Goal: Information Seeking & Learning: Learn about a topic

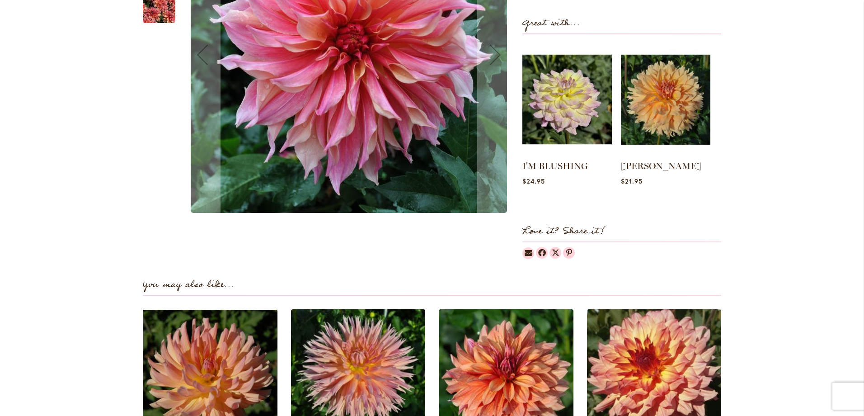
scroll to position [181, 0]
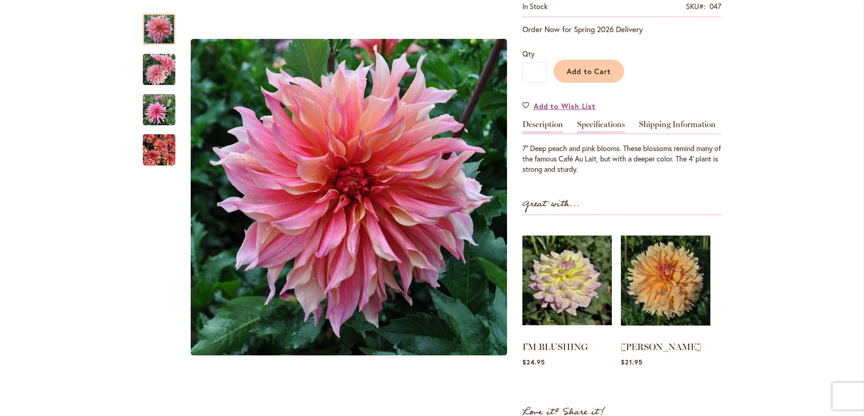
click at [582, 123] on link "Specifications" at bounding box center [601, 126] width 48 height 13
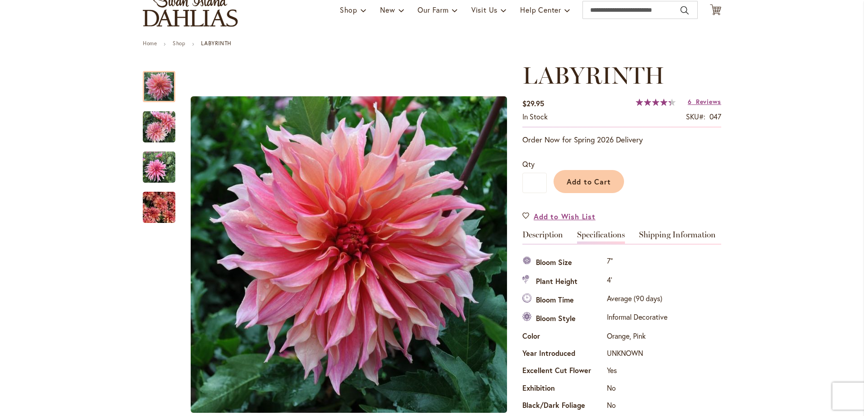
scroll to position [0, 0]
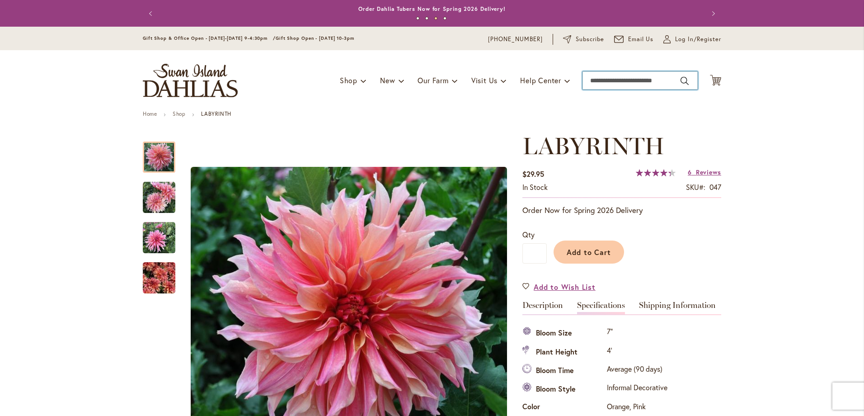
click at [616, 82] on input "Search" at bounding box center [640, 80] width 115 height 18
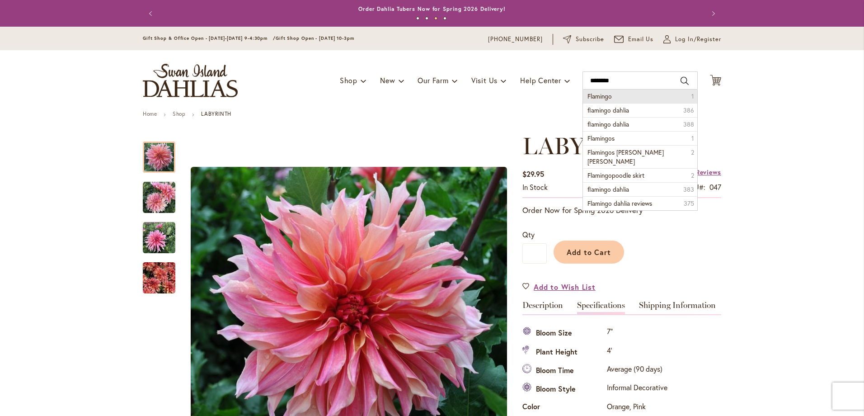
click at [612, 94] on li "Flamingo 1" at bounding box center [640, 97] width 114 height 14
type input "********"
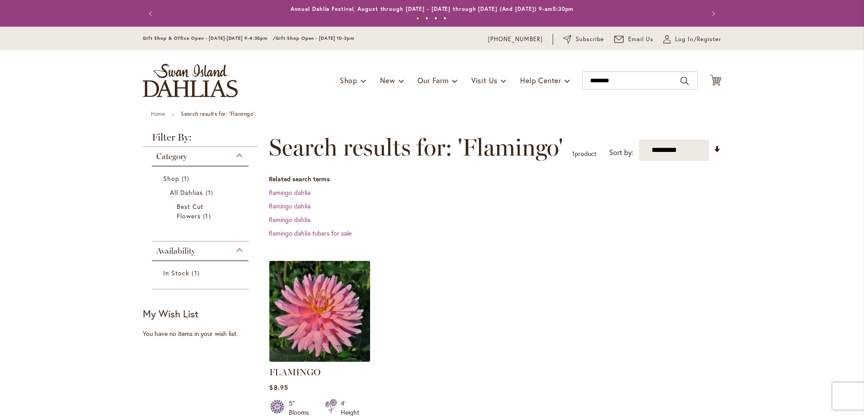
click at [320, 296] on img at bounding box center [320, 311] width 106 height 106
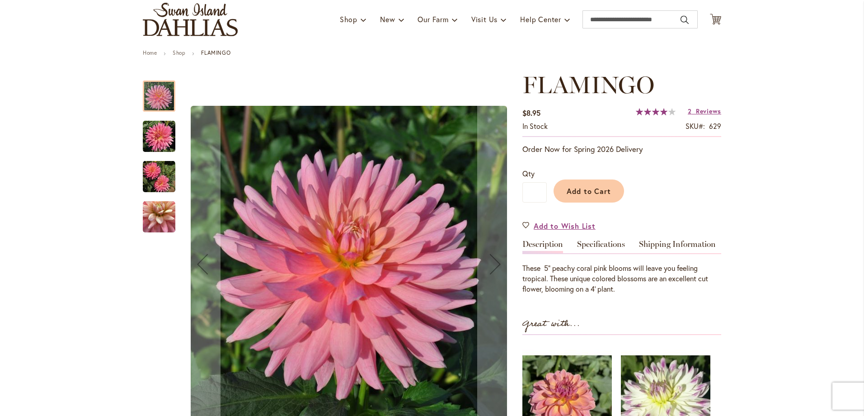
scroll to position [90, 0]
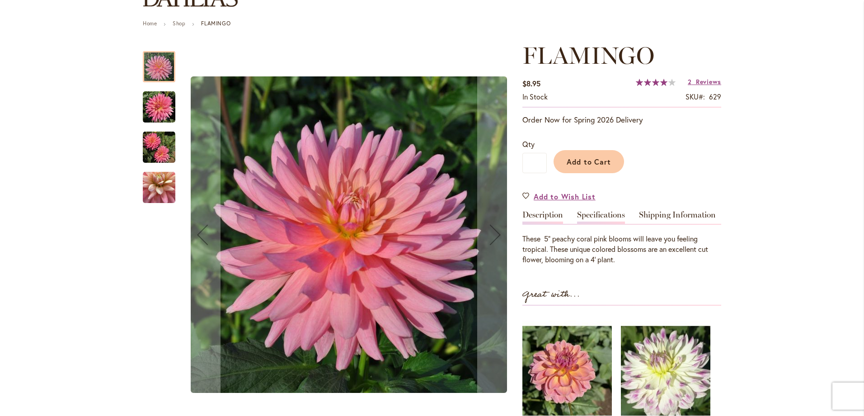
click at [612, 215] on link "Specifications" at bounding box center [601, 217] width 48 height 13
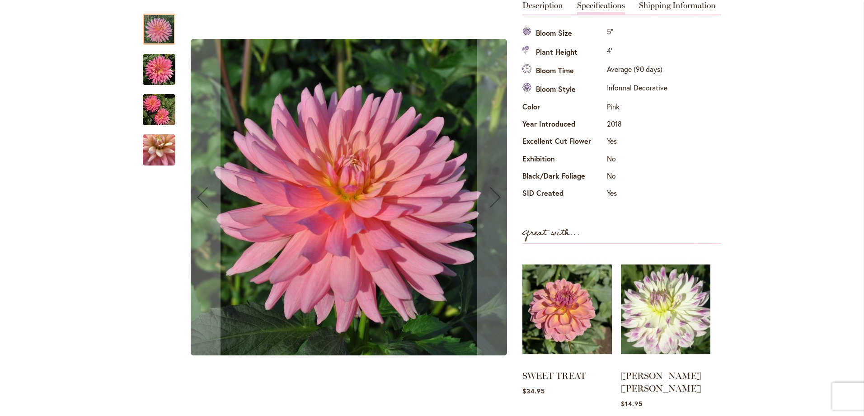
scroll to position [271, 0]
